Goal: Use online tool/utility: Utilize a website feature to perform a specific function

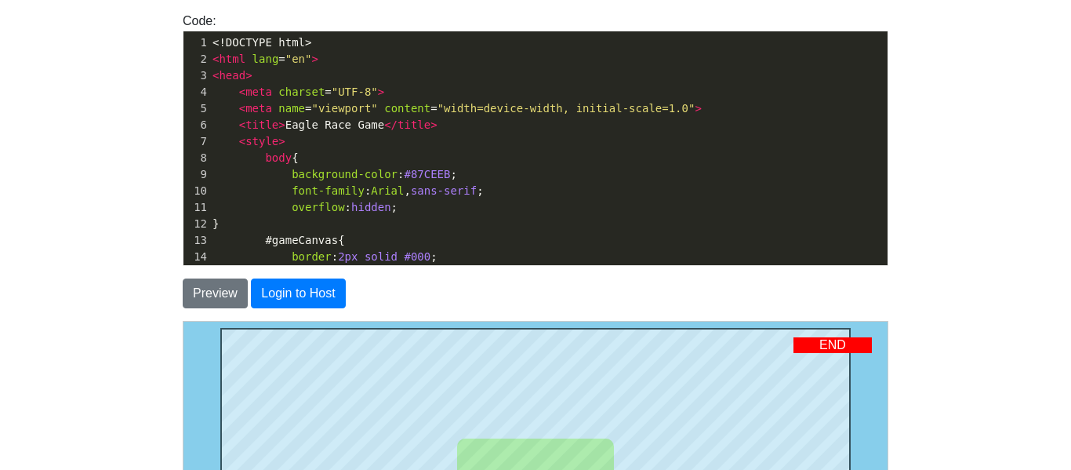
click at [343, 259] on span "2px" at bounding box center [348, 256] width 20 height 13
click at [423, 49] on pre "<!DOCTYPE html>" at bounding box center [548, 42] width 678 height 16
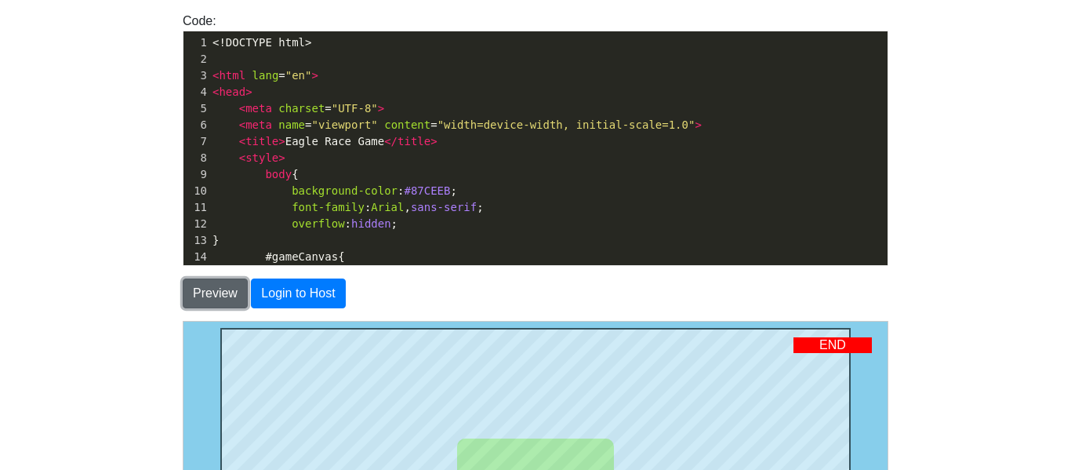
click at [223, 282] on button "Preview" at bounding box center [215, 293] width 65 height 30
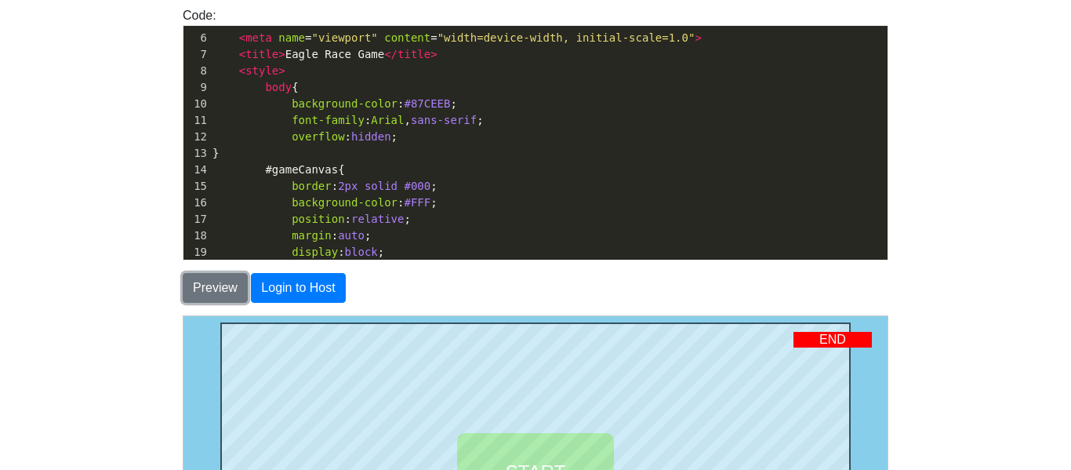
scroll to position [76, 0]
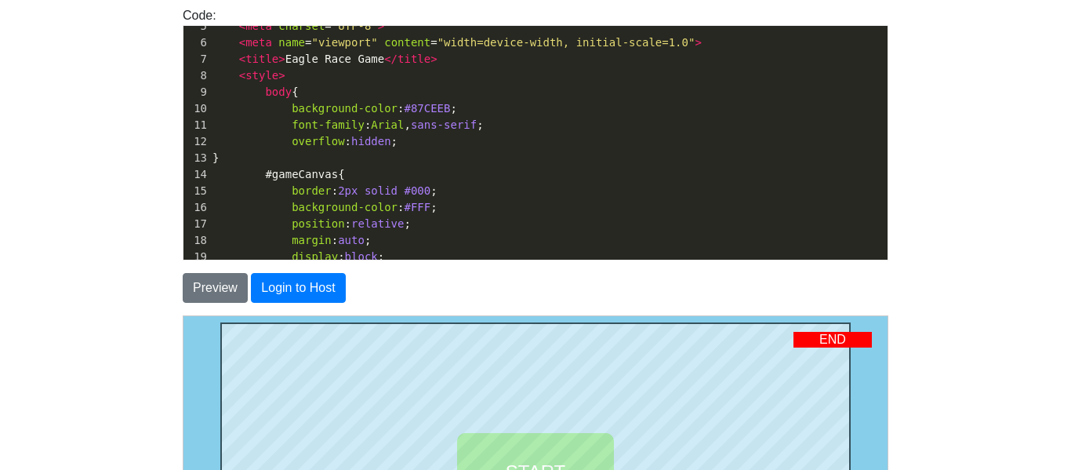
click at [445, 109] on span "background-color : #87CEEB ;" at bounding box center [334, 108] width 245 height 13
type textarea "green"
click at [216, 285] on button "Preview" at bounding box center [215, 288] width 65 height 30
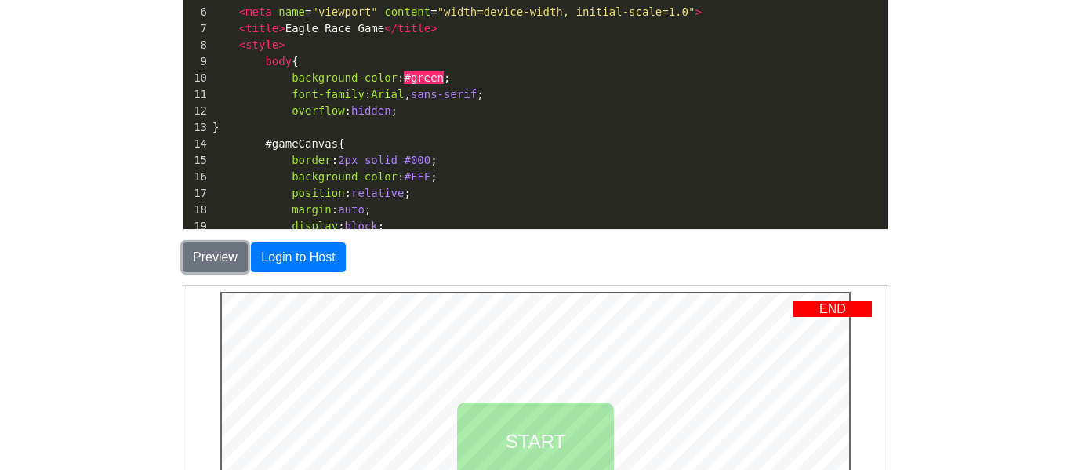
scroll to position [172, 0]
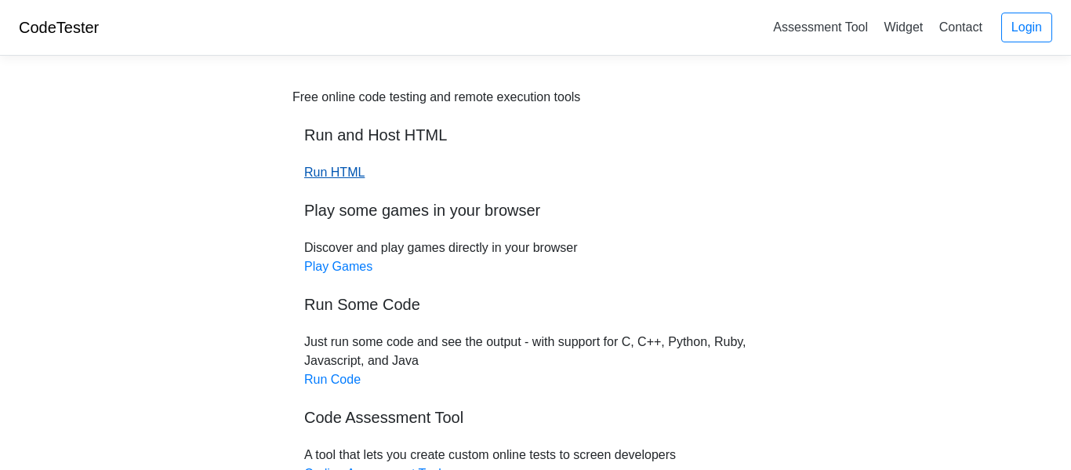
click at [345, 165] on link "Run HTML" at bounding box center [334, 171] width 60 height 13
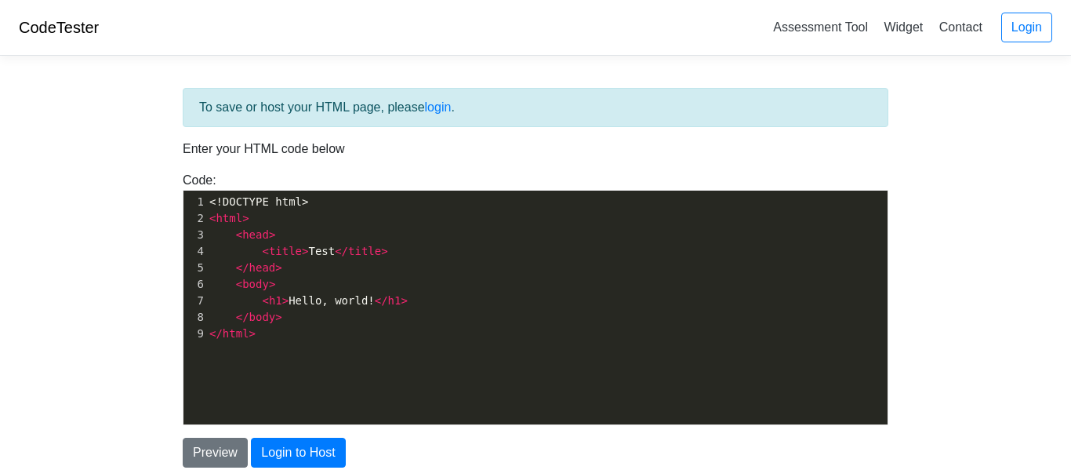
click at [309, 331] on pre "</ html >" at bounding box center [546, 333] width 681 height 16
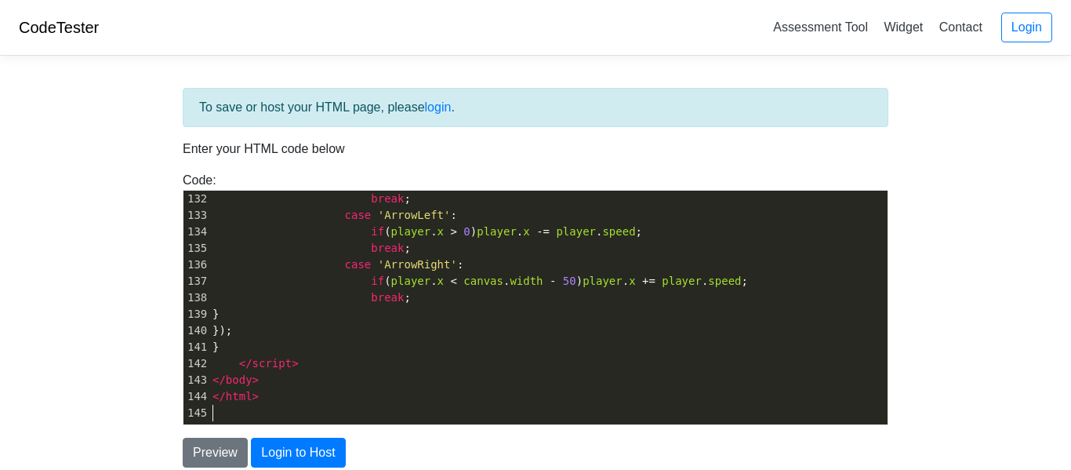
scroll to position [2143, 0]
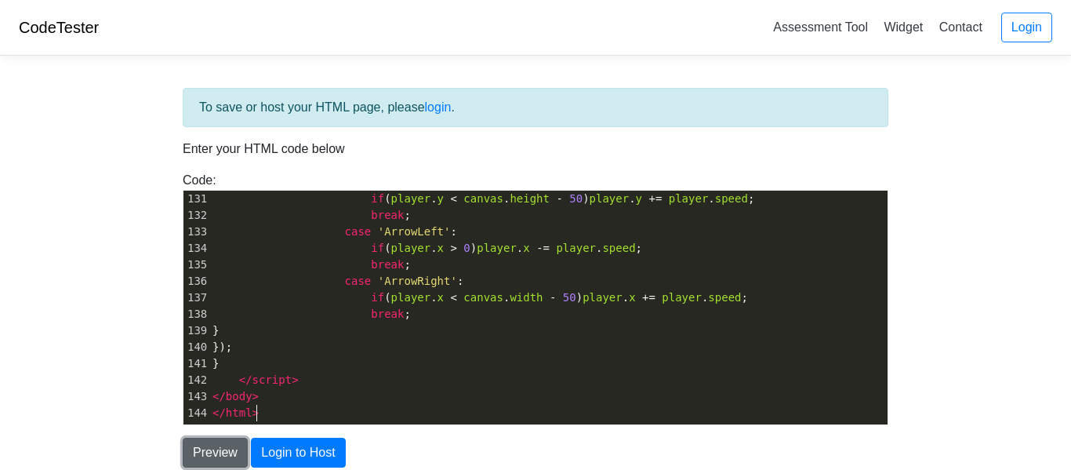
click at [219, 455] on button "Preview" at bounding box center [215, 452] width 65 height 30
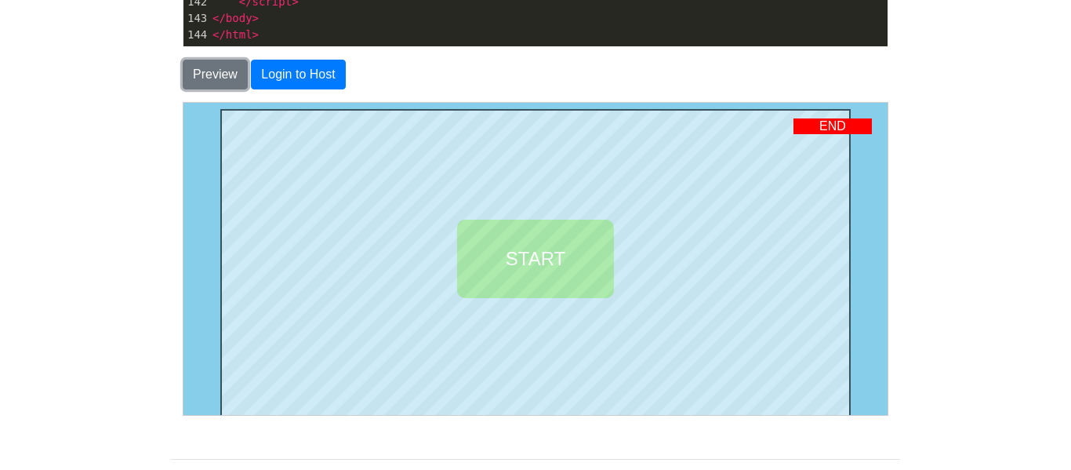
scroll to position [369, 0]
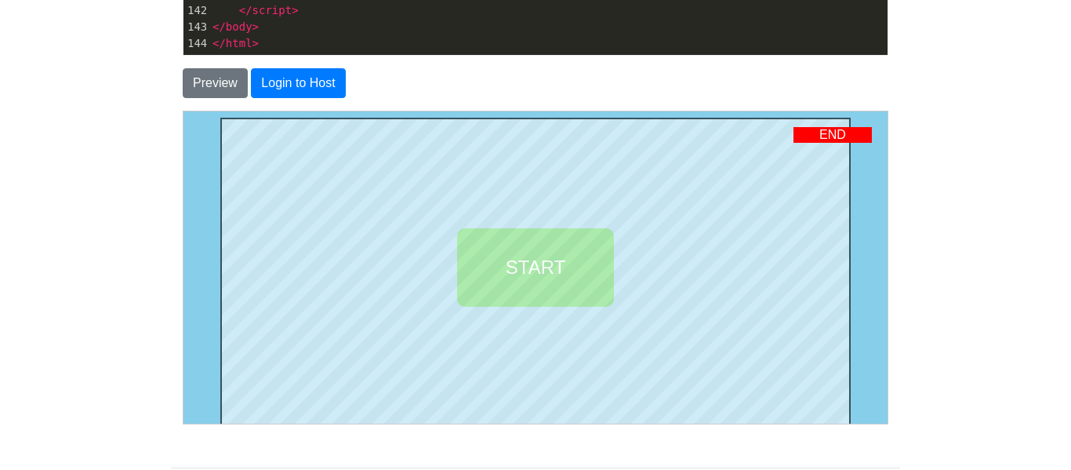
click at [825, 134] on div "END" at bounding box center [832, 134] width 78 height 16
drag, startPoint x: 821, startPoint y: 135, endPoint x: 845, endPoint y: 133, distance: 24.4
click at [845, 133] on div "END" at bounding box center [832, 134] width 78 height 16
click at [318, 78] on button "Login to Host" at bounding box center [298, 83] width 94 height 30
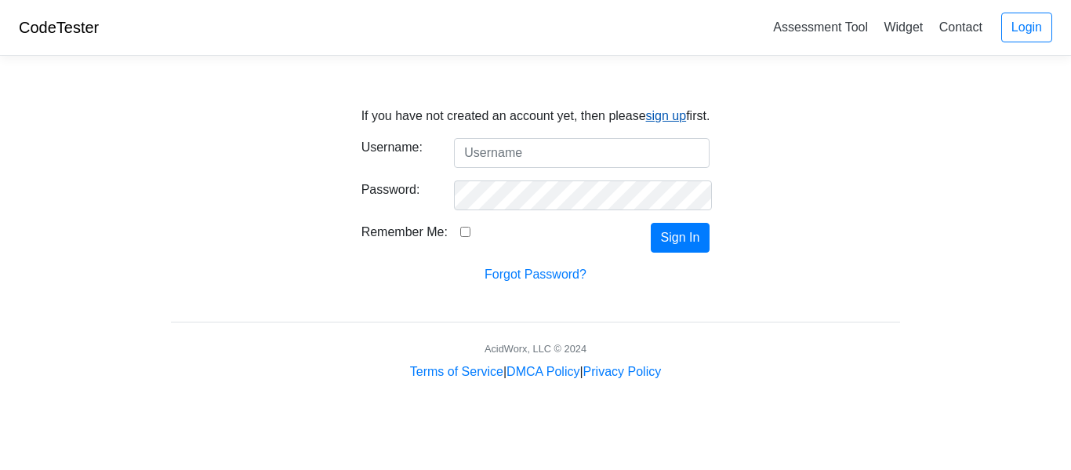
click at [646, 117] on link "sign up" at bounding box center [666, 115] width 41 height 13
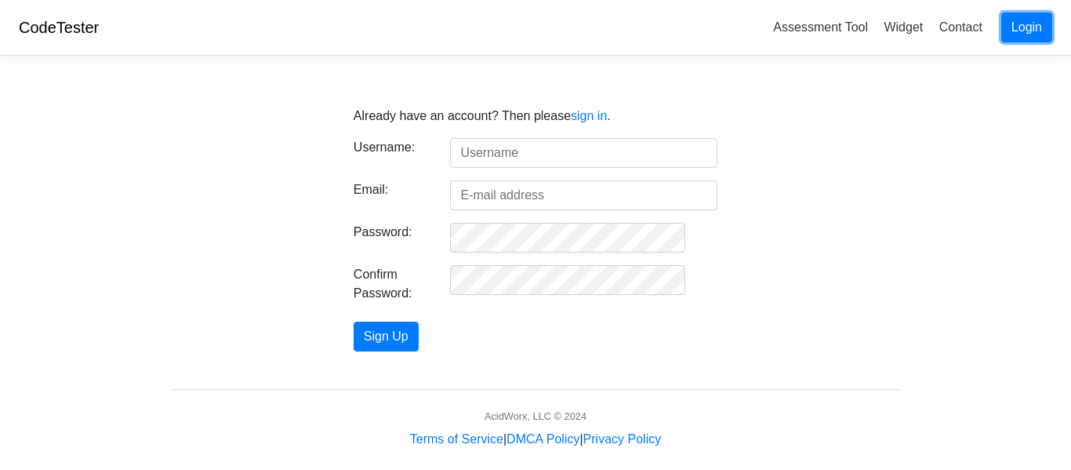
click at [1025, 32] on link "Login" at bounding box center [1026, 28] width 51 height 30
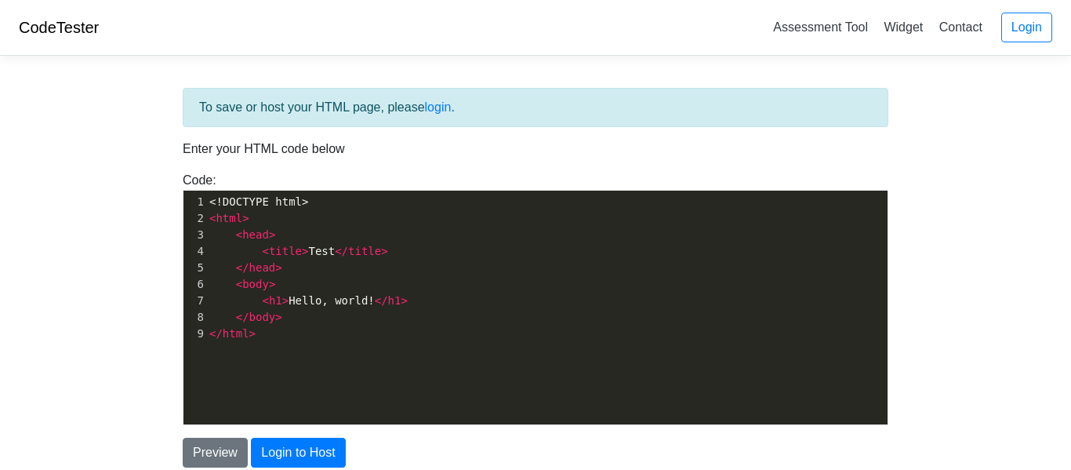
scroll to position [132, 0]
